Goal: Find specific page/section: Find specific page/section

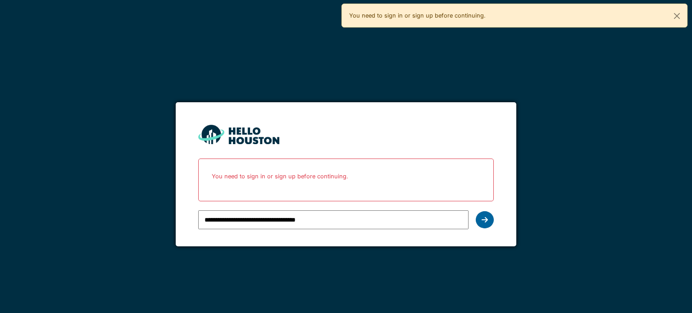
click at [484, 220] on icon at bounding box center [485, 219] width 6 height 7
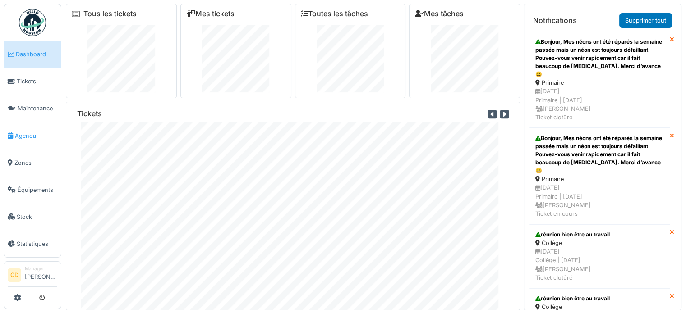
click at [33, 132] on span "Agenda" at bounding box center [36, 136] width 42 height 9
